Goal: Task Accomplishment & Management: Use online tool/utility

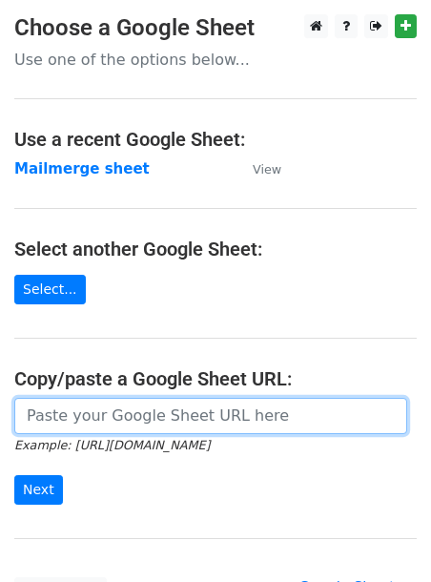
click at [49, 415] on input "url" at bounding box center [210, 416] width 393 height 36
paste input "[URL][DOMAIN_NAME]"
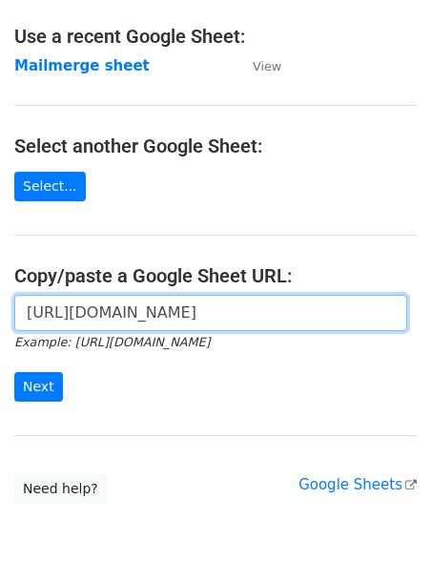
scroll to position [109, 0]
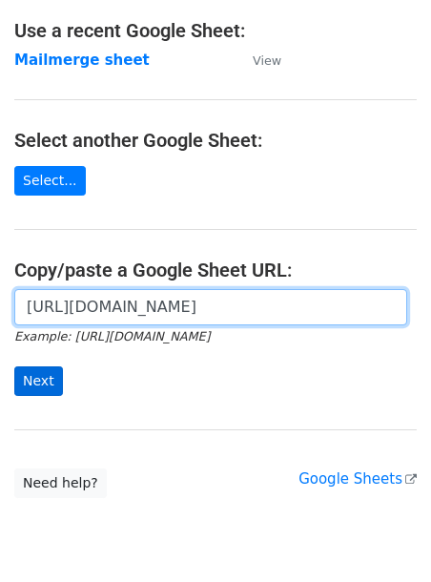
type input "[URL][DOMAIN_NAME]"
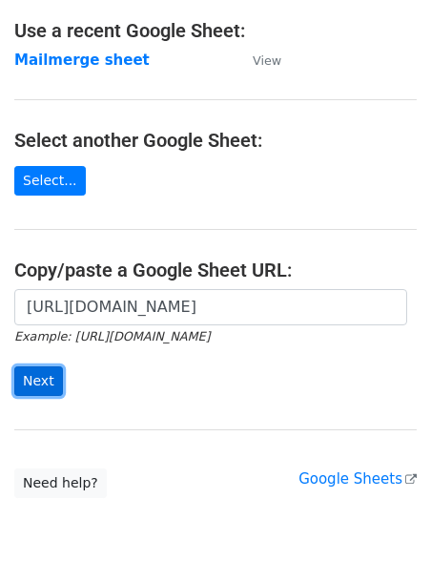
click at [35, 390] on input "Next" at bounding box center [38, 381] width 49 height 30
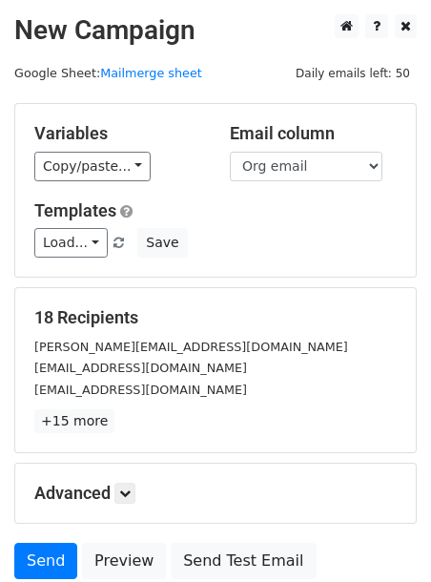
click at [66, 149] on div "Variables Copy/paste... {{Org contact first name}} {{Org email }}" at bounding box center [118, 152] width 196 height 58
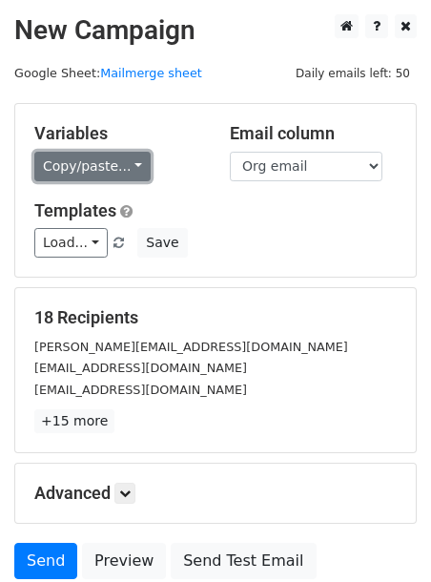
click at [68, 162] on link "Copy/paste..." at bounding box center [92, 167] width 116 height 30
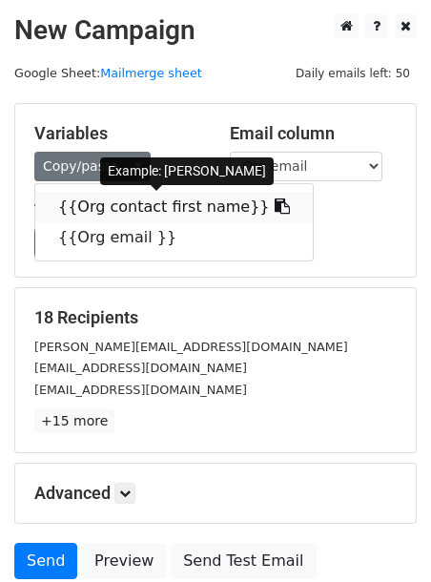
click at [72, 209] on link "{{Org contact first name}}" at bounding box center [174, 207] width 278 height 31
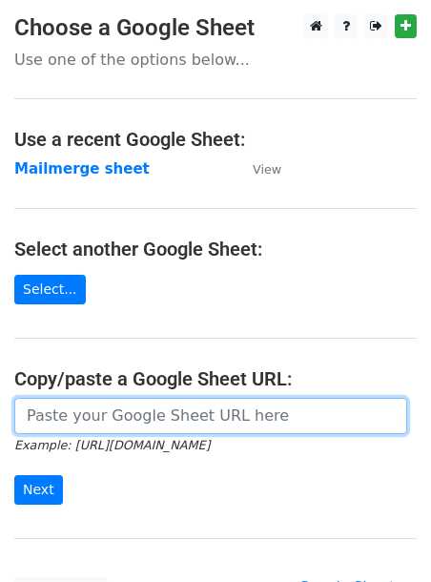
click at [90, 412] on input "url" at bounding box center [210, 416] width 393 height 36
paste input "[URL][DOMAIN_NAME]"
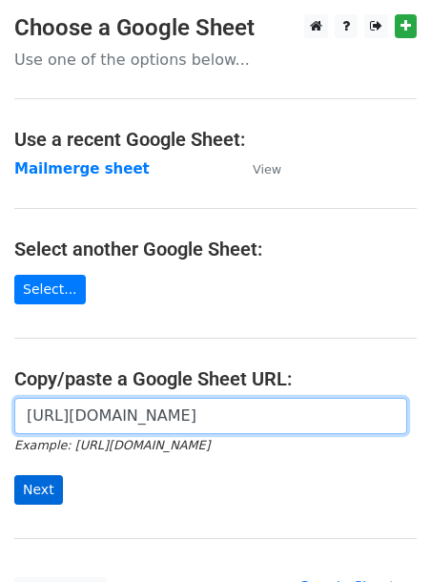
type input "[URL][DOMAIN_NAME]"
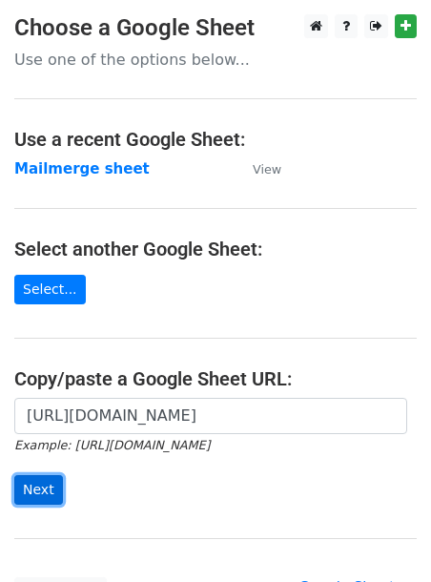
scroll to position [0, 0]
click at [31, 488] on input "Next" at bounding box center [38, 490] width 49 height 30
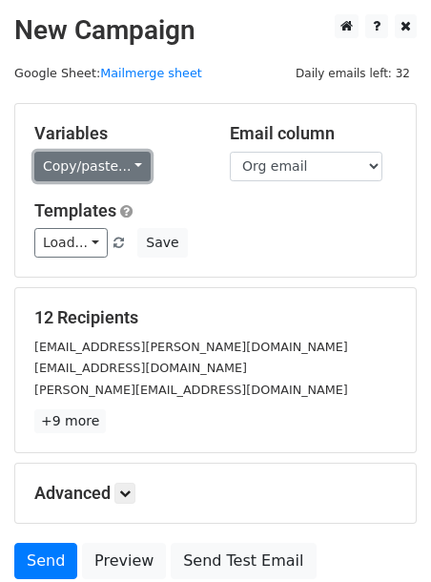
click at [72, 169] on link "Copy/paste..." at bounding box center [92, 167] width 116 height 30
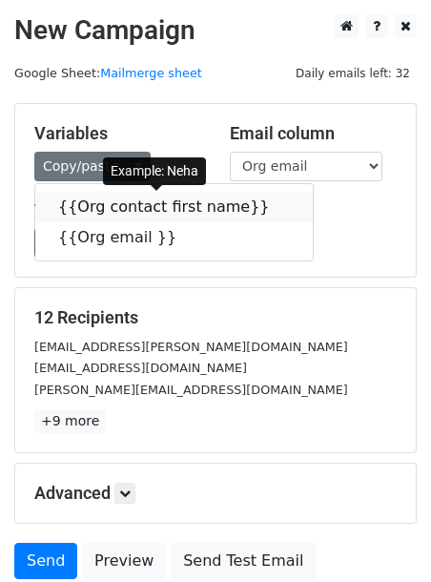
drag, startPoint x: 72, startPoint y: 202, endPoint x: 31, endPoint y: 202, distance: 42.0
click at [72, 202] on link "{{Org contact first name}}" at bounding box center [174, 207] width 278 height 31
